Goal: Information Seeking & Learning: Understand process/instructions

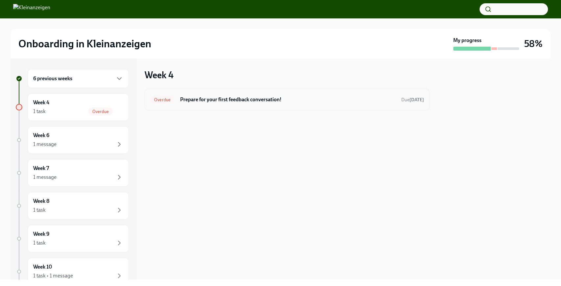
click at [270, 101] on h6 "Prepare for your first feedback conversation!" at bounding box center [288, 99] width 216 height 7
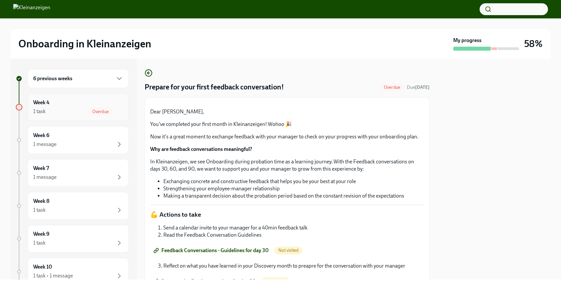
click at [85, 111] on div "1 task Overdue" at bounding box center [78, 112] width 90 height 8
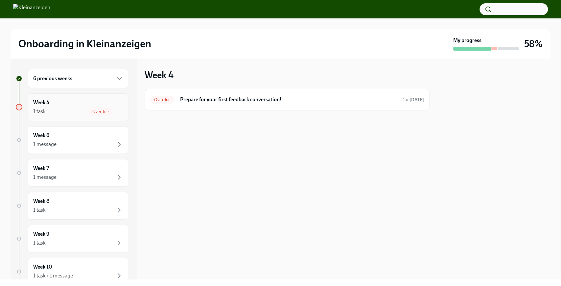
click at [101, 111] on span "Overdue" at bounding box center [100, 111] width 24 height 5
click at [216, 101] on h6 "Prepare for your first feedback conversation!" at bounding box center [288, 99] width 216 height 7
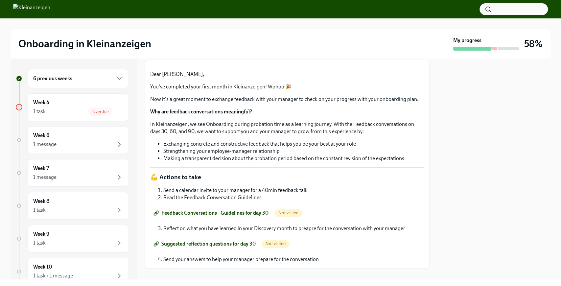
scroll to position [121, 0]
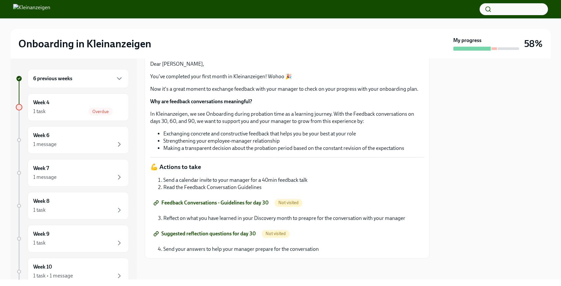
click at [287, 200] on div "Not visited" at bounding box center [289, 203] width 28 height 8
click at [286, 203] on span "Not visited" at bounding box center [289, 202] width 28 height 5
click at [230, 204] on span "Feedback Conversations - Guidelines for day 30" at bounding box center [212, 203] width 114 height 7
click at [242, 234] on span "Suggested reflection questions for day 30" at bounding box center [205, 233] width 101 height 7
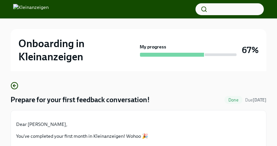
scroll to position [91, 0]
